Goal: Complete application form: Complete application form

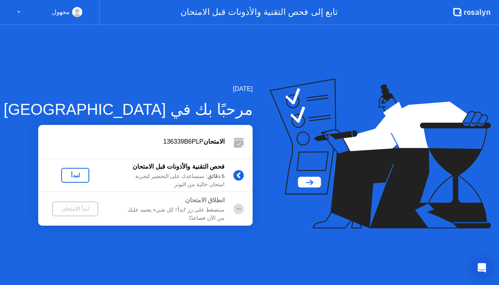
click at [77, 175] on div "لنبدأ" at bounding box center [75, 175] width 22 height 6
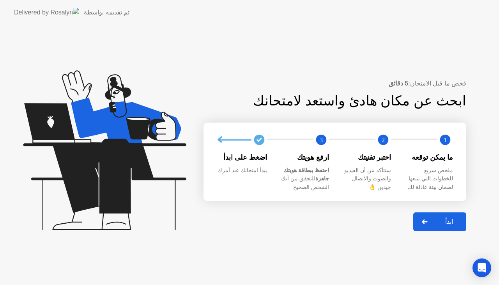
click at [454, 214] on button "ابدأ" at bounding box center [439, 221] width 53 height 19
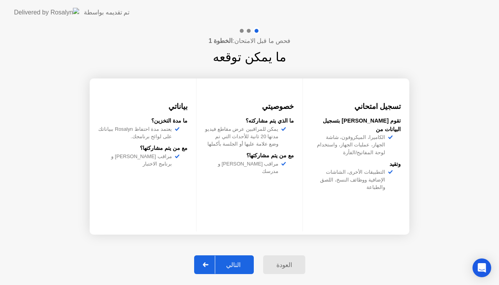
click at [239, 268] on div "التالي" at bounding box center [233, 264] width 36 height 7
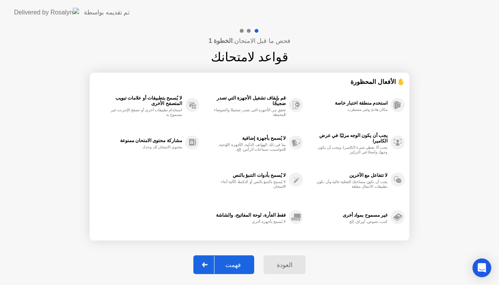
click at [237, 259] on button "فهمت" at bounding box center [223, 264] width 61 height 19
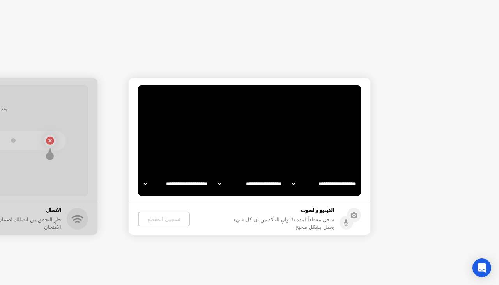
select select "**********"
select select "*******"
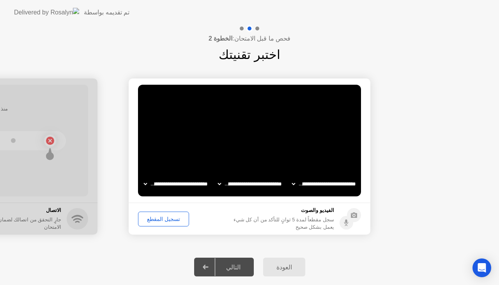
click at [159, 220] on div "تسجيل المقطع" at bounding box center [164, 219] width 46 height 6
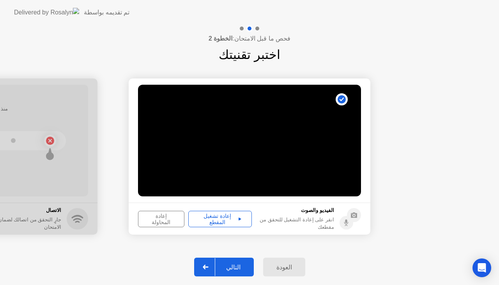
click at [309, 267] on div "العودة التالي" at bounding box center [249, 267] width 499 height 36
click at [169, 220] on div "إعادة المحاولة" at bounding box center [161, 218] width 41 height 12
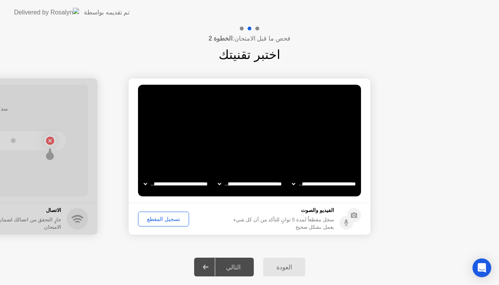
click at [176, 218] on div "تسجيل المقطع" at bounding box center [164, 219] width 46 height 6
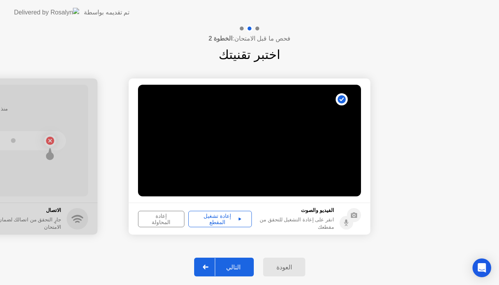
click at [221, 264] on div "التالي" at bounding box center [233, 266] width 36 height 7
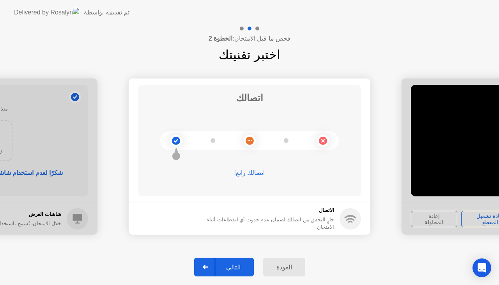
click at [235, 265] on div "التالي" at bounding box center [233, 266] width 36 height 7
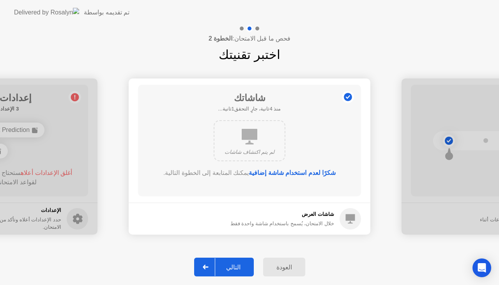
click at [235, 265] on div "التالي" at bounding box center [233, 266] width 36 height 7
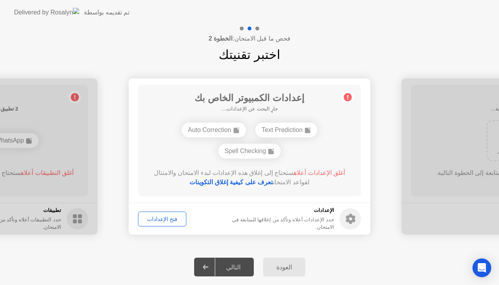
click at [238, 181] on link "تعرف على كيفية إغلاق التكوينات" at bounding box center [230, 182] width 83 height 7
click at [158, 219] on div "فتح الإعدادات" at bounding box center [162, 219] width 43 height 6
click at [244, 182] on link "تعرف على كيفية إغلاق التكوينات" at bounding box center [230, 182] width 83 height 7
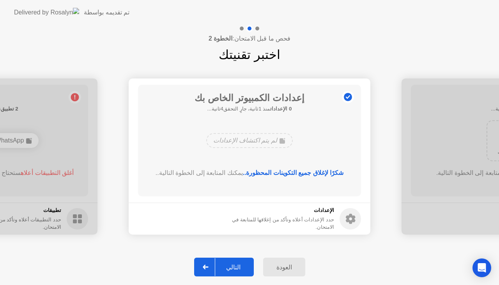
click at [234, 267] on div "التالي" at bounding box center [233, 266] width 36 height 7
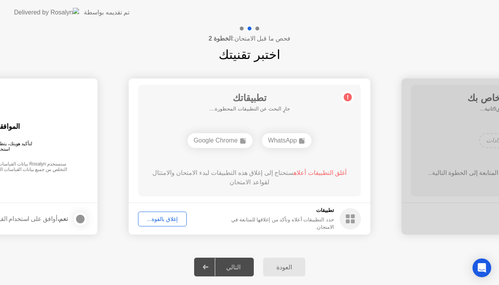
click at [173, 218] on div "إغلاق بالقوة..." at bounding box center [162, 219] width 43 height 6
click at [161, 218] on div "إغلاق بالقوة..." at bounding box center [162, 219] width 43 height 6
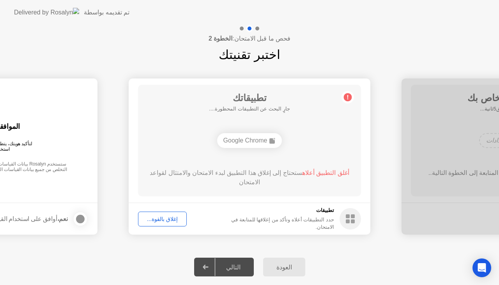
click at [170, 218] on div "إغلاق بالقوة..." at bounding box center [162, 219] width 43 height 6
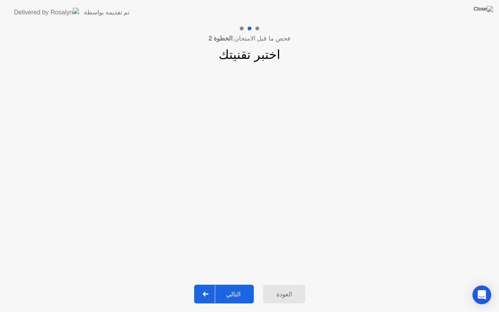
click at [243, 284] on div "التالي" at bounding box center [233, 293] width 36 height 7
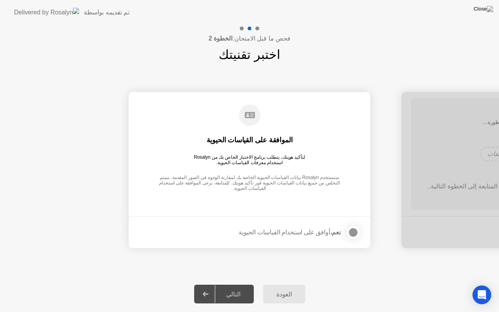
click at [349, 230] on div at bounding box center [353, 232] width 9 height 9
click at [223, 284] on div "التالي" at bounding box center [233, 293] width 36 height 7
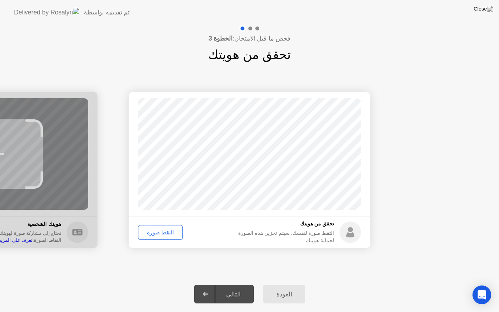
click at [162, 231] on div "التقط صورة" at bounding box center [160, 232] width 39 height 6
click at [165, 232] on div "إعادة الالتقاط" at bounding box center [162, 232] width 42 height 6
click at [165, 232] on div "التقط صورة" at bounding box center [160, 232] width 39 height 6
click at [165, 232] on div "إعادة الالتقاط" at bounding box center [162, 232] width 42 height 6
click at [165, 232] on div "التقط صورة" at bounding box center [160, 232] width 39 height 6
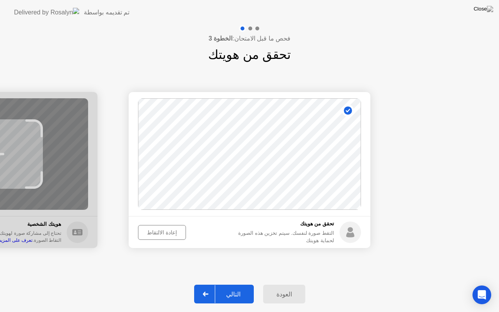
click at [221, 284] on div "التالي" at bounding box center [233, 293] width 36 height 7
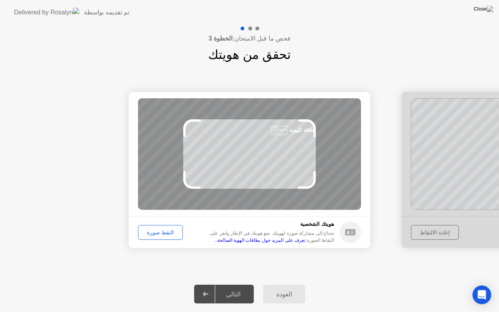
click at [156, 232] on div "التقط صورة" at bounding box center [160, 232] width 39 height 6
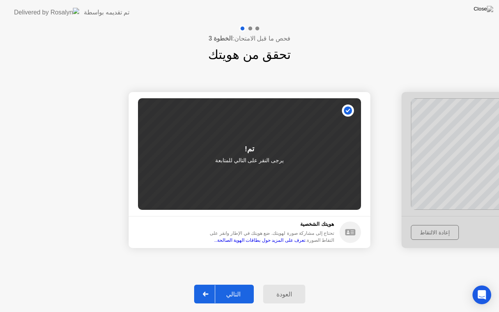
click at [219, 284] on div "العودة التالي" at bounding box center [249, 294] width 499 height 36
click at [208, 284] on icon at bounding box center [205, 294] width 5 height 5
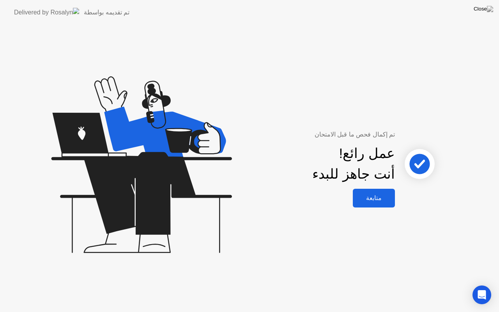
click at [380, 202] on div "متابعة" at bounding box center [373, 197] width 37 height 7
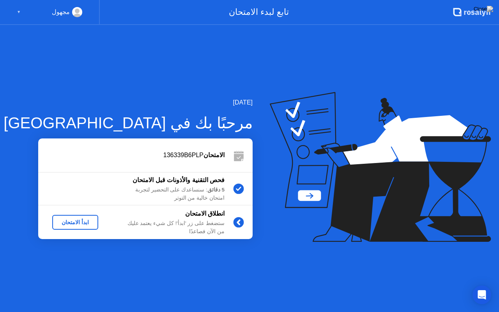
click at [79, 219] on div "ابدأ الامتحان" at bounding box center [75, 222] width 40 height 6
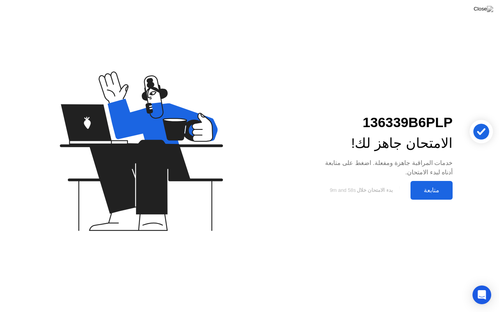
click at [428, 187] on div "متابعة" at bounding box center [431, 189] width 37 height 7
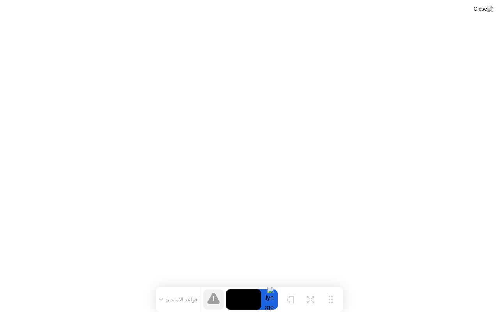
click at [165, 284] on button "قواعد الامتحان" at bounding box center [179, 299] width 44 height 7
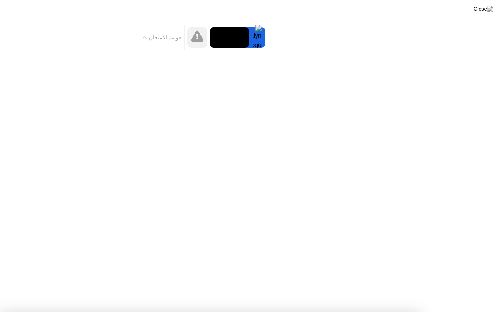
click at [149, 35] on button "قواعد الامتحان" at bounding box center [162, 37] width 44 height 7
